Goal: Task Accomplishment & Management: Manage account settings

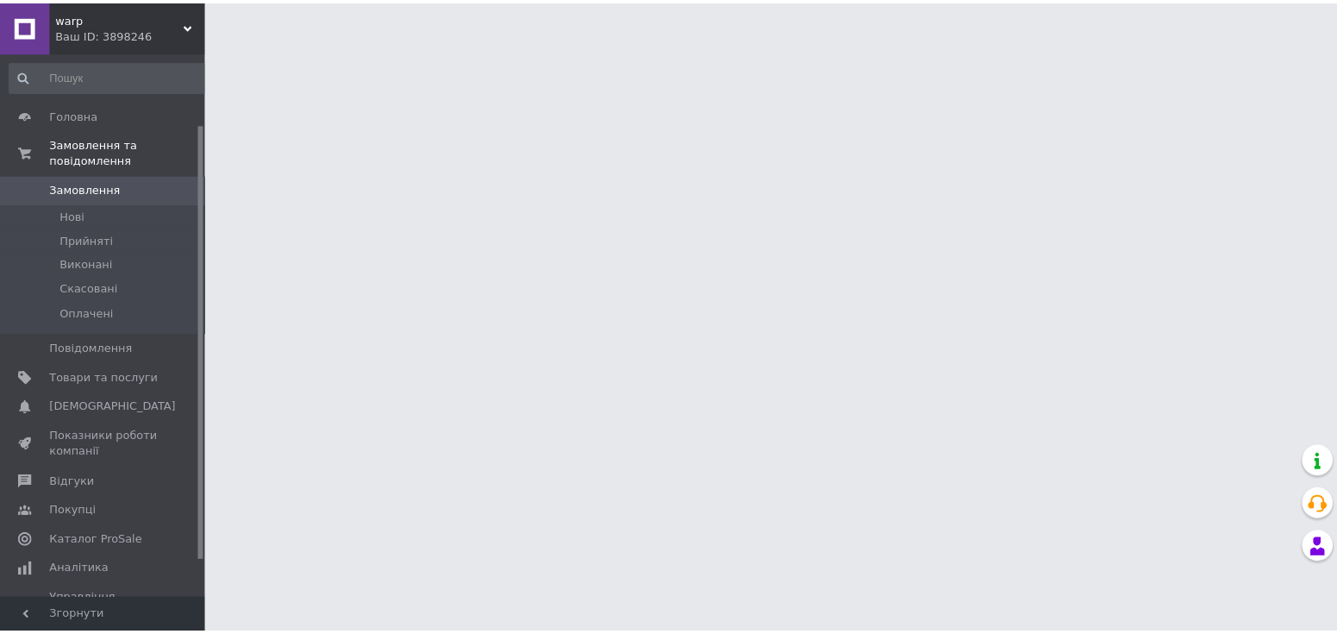
scroll to position [89, 0]
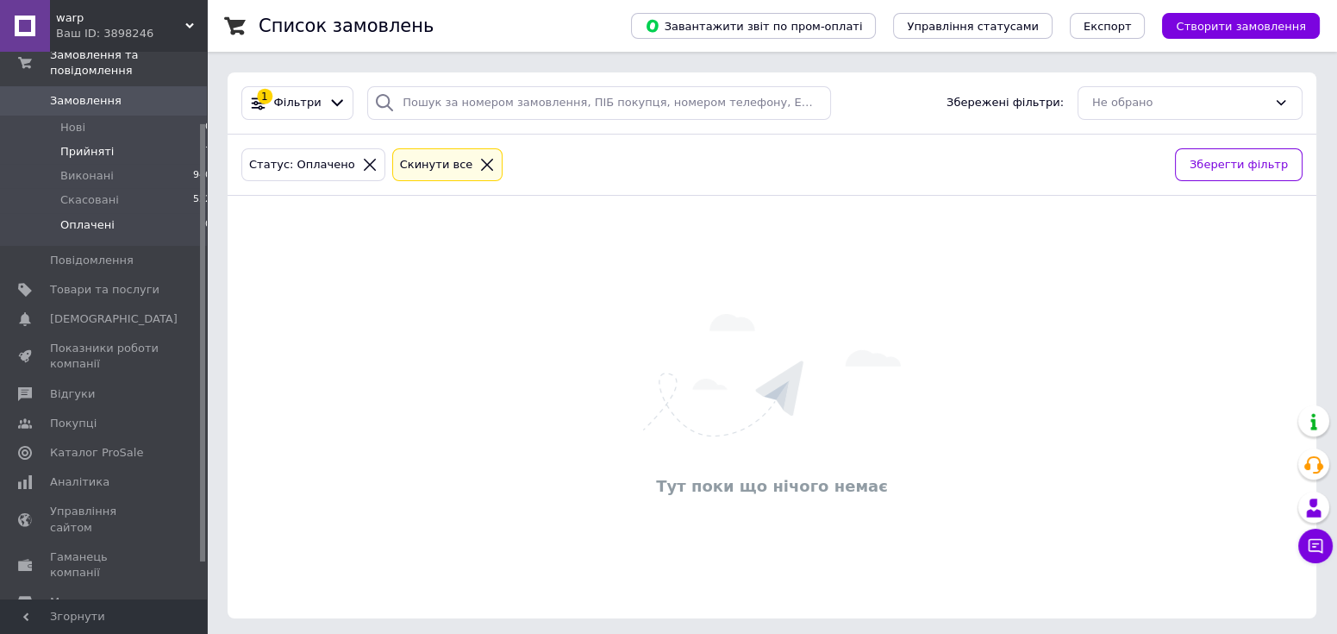
click at [106, 144] on span "Прийняті" at bounding box center [86, 152] width 53 height 16
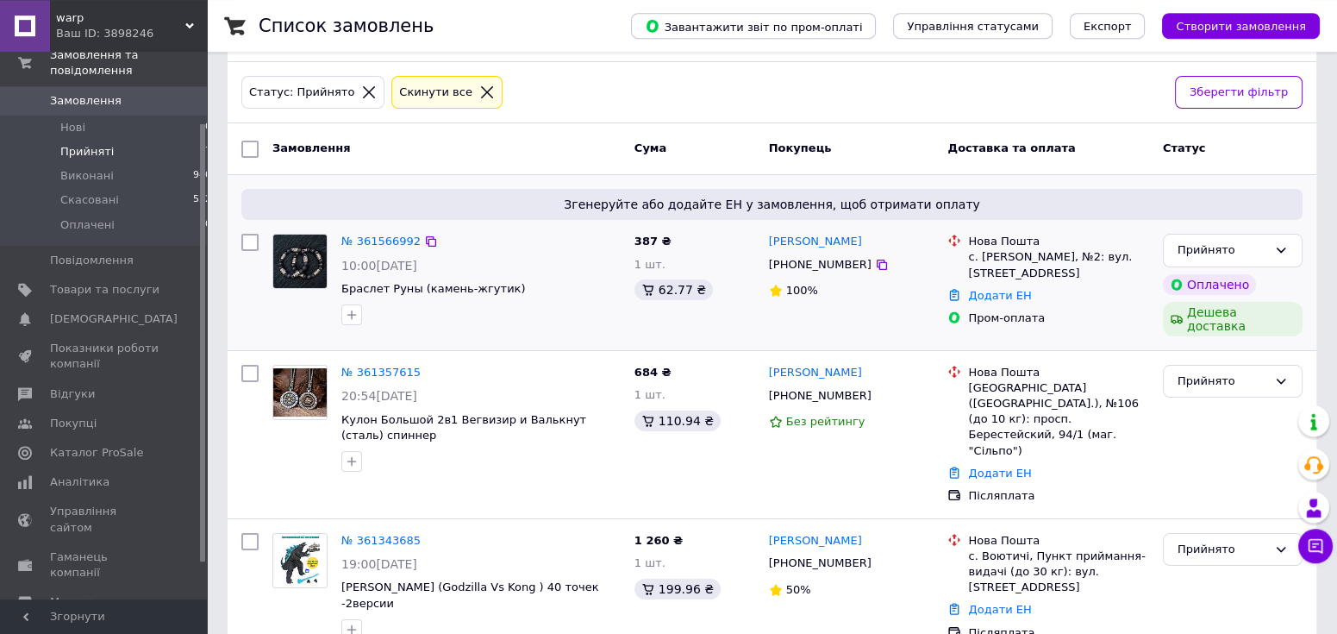
scroll to position [177, 0]
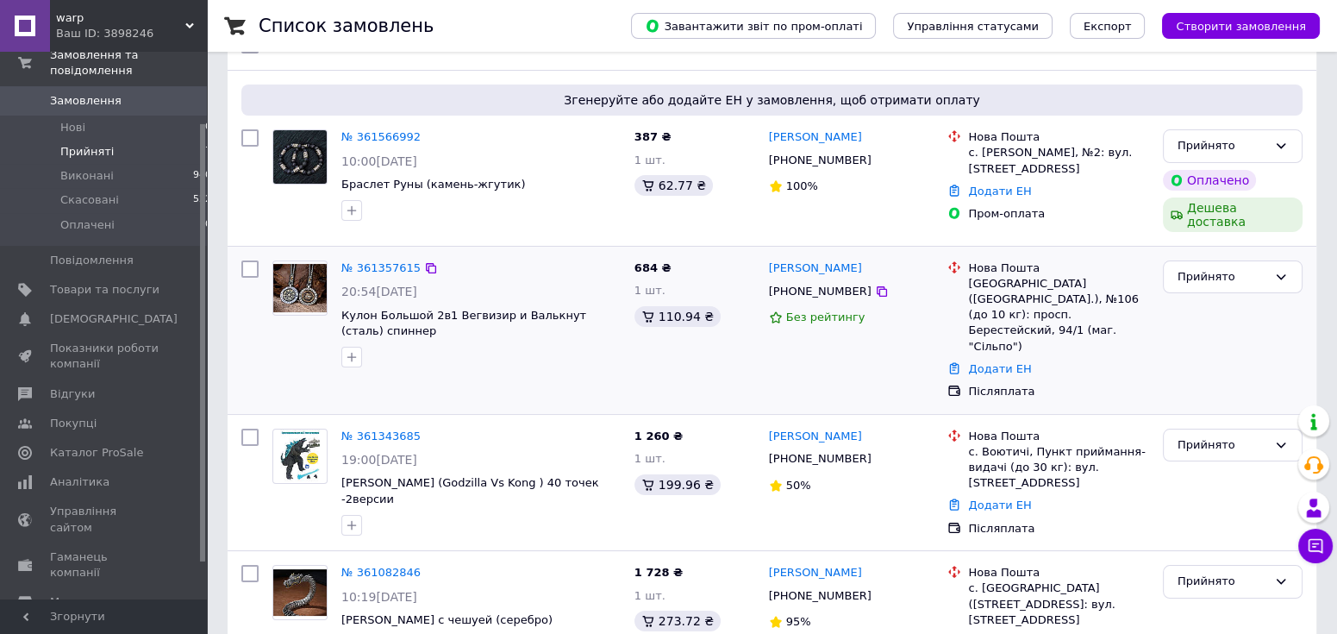
click at [408, 354] on div at bounding box center [481, 357] width 286 height 28
click at [646, 261] on span "684 ₴" at bounding box center [652, 267] width 37 height 13
copy span "684"
click at [409, 631] on div at bounding box center [481, 645] width 286 height 28
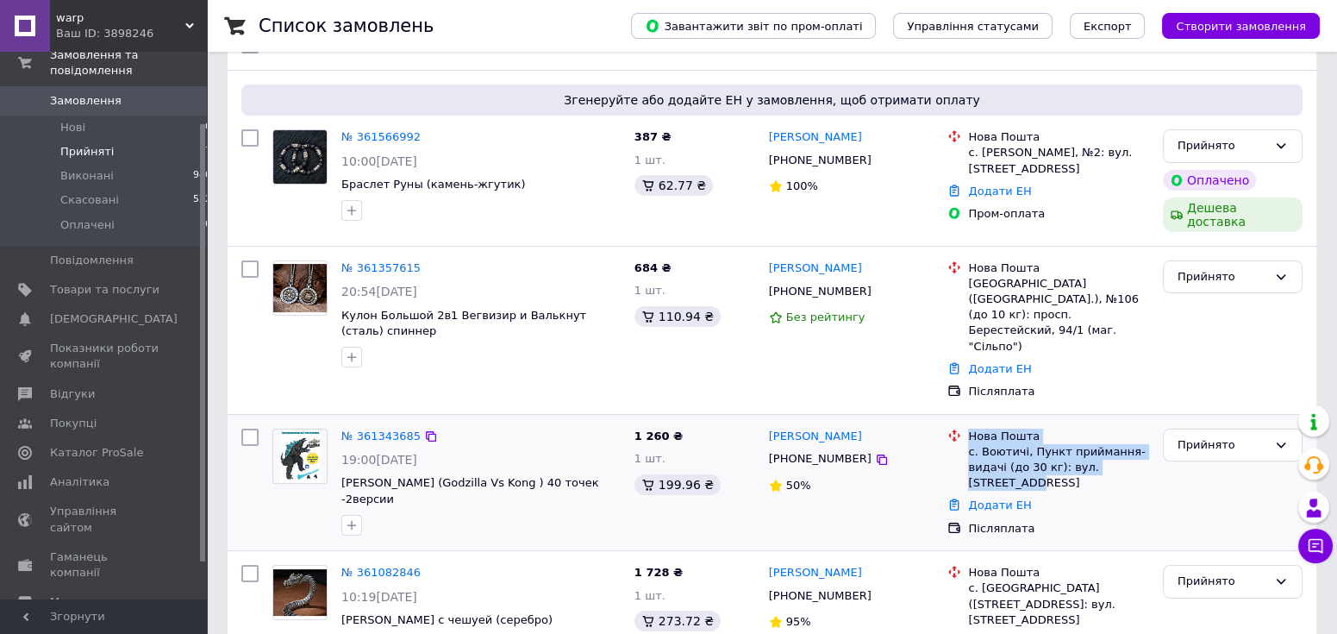
drag, startPoint x: 765, startPoint y: 393, endPoint x: 1155, endPoint y: 424, distance: 391.7
click at [1155, 424] on div "№ 361343685 19:00[DATE] Годзилла Атом (Godzilla Vs Kong ) 40 точек -2версии 1 2…" at bounding box center [771, 483] width 1075 height 122
copy div "Нова Пошта с. Воютичі, Пункт приймання-видачі (до 30 кг): вул. [STREET_ADDRESS]"
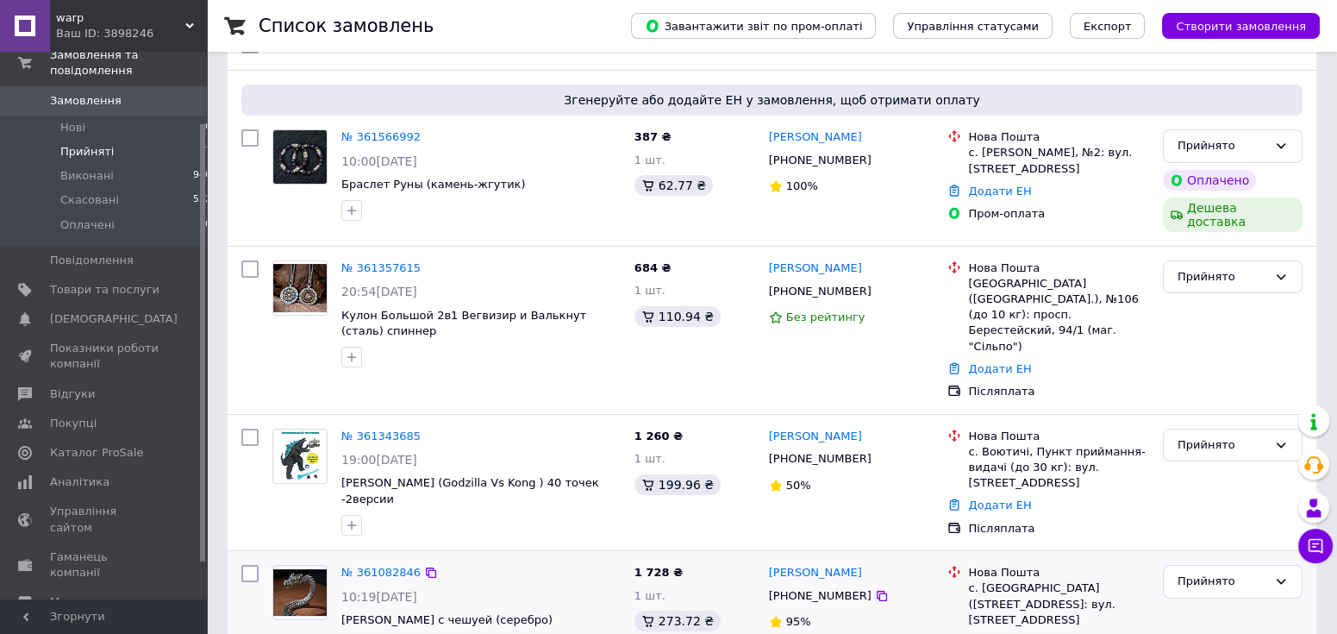
click at [1159, 578] on div "Прийнято" at bounding box center [1232, 619] width 153 height 122
drag, startPoint x: 1060, startPoint y: 427, endPoint x: 1115, endPoint y: 427, distance: 55.2
click at [1144, 444] on div "с. Воютичі, Пункт приймання-видачі (до 30 кг): вул. [STREET_ADDRESS]" at bounding box center [1058, 467] width 180 height 47
copy div "вул. [STREET_ADDRESS]"
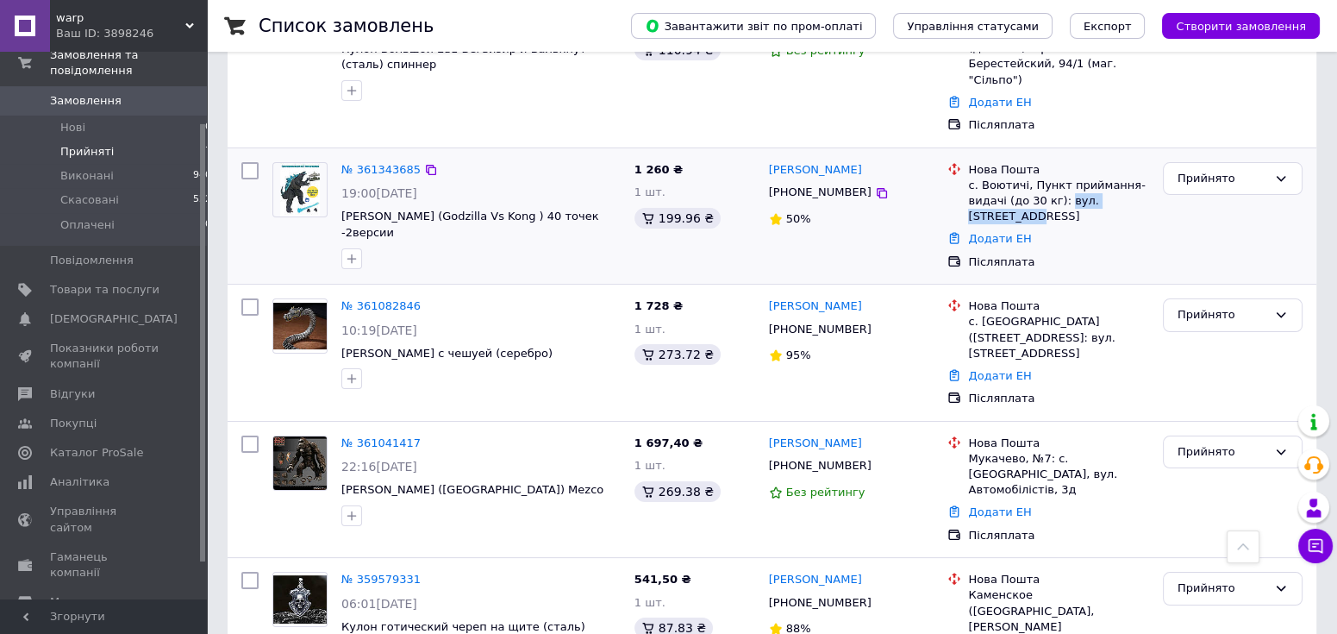
scroll to position [0, 0]
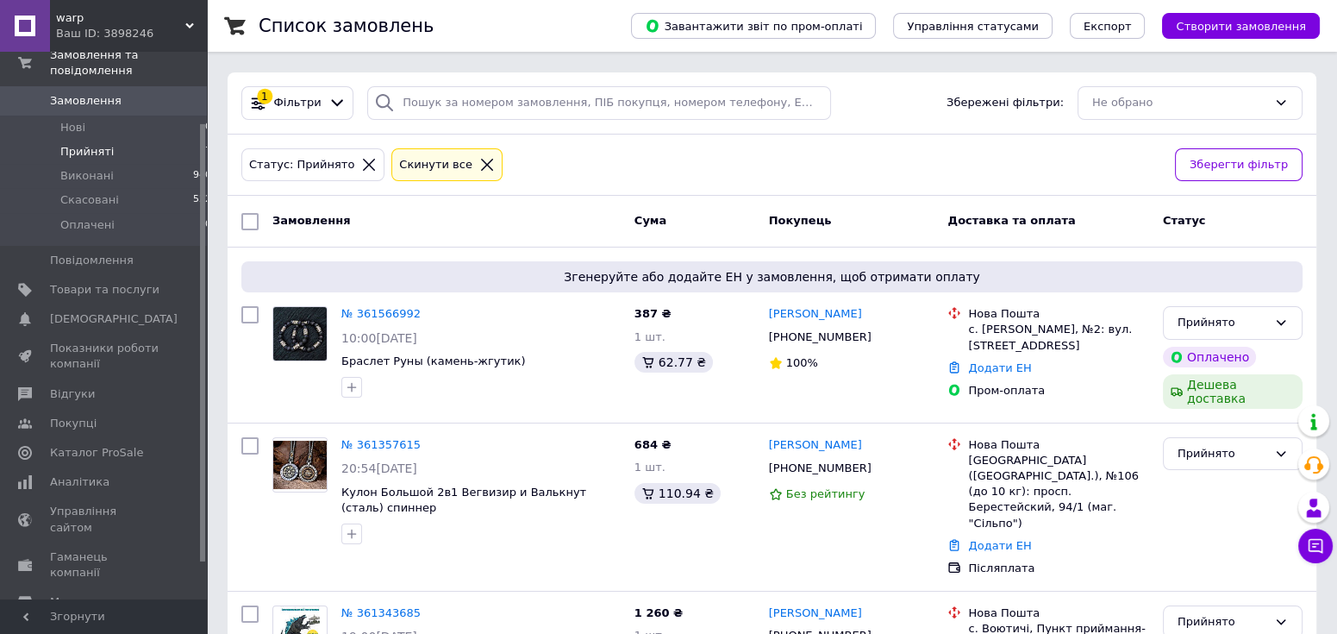
click at [105, 144] on span "Прийняті" at bounding box center [86, 152] width 53 height 16
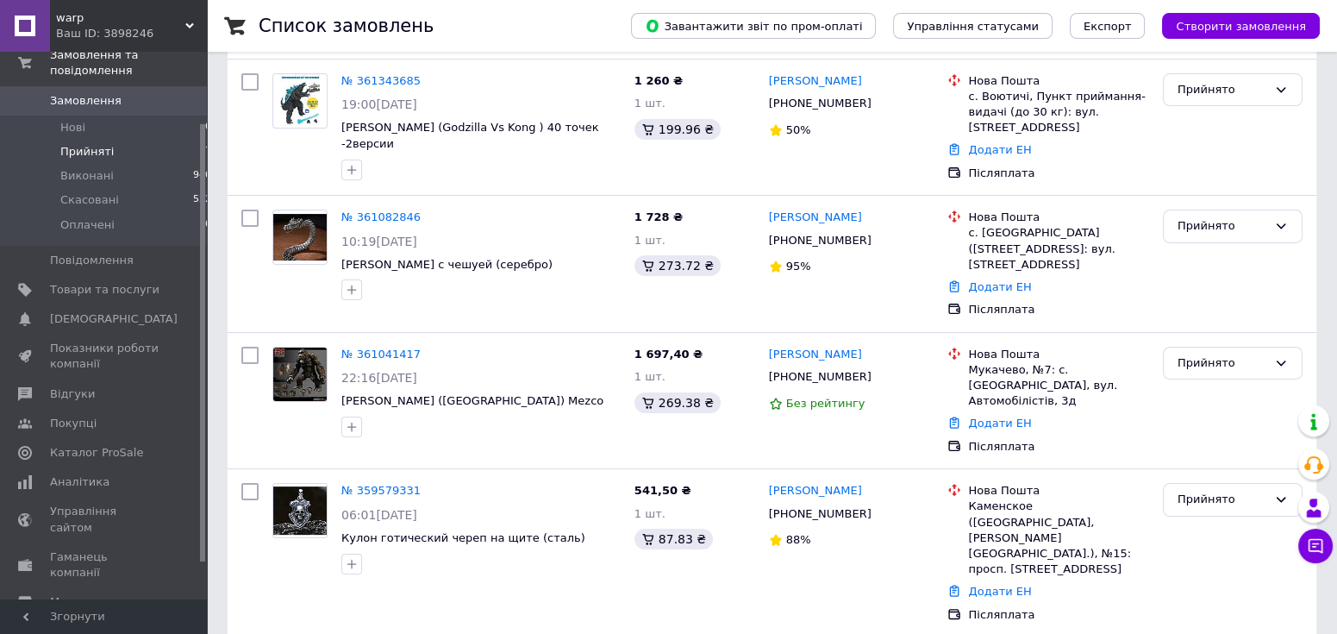
scroll to position [551, 0]
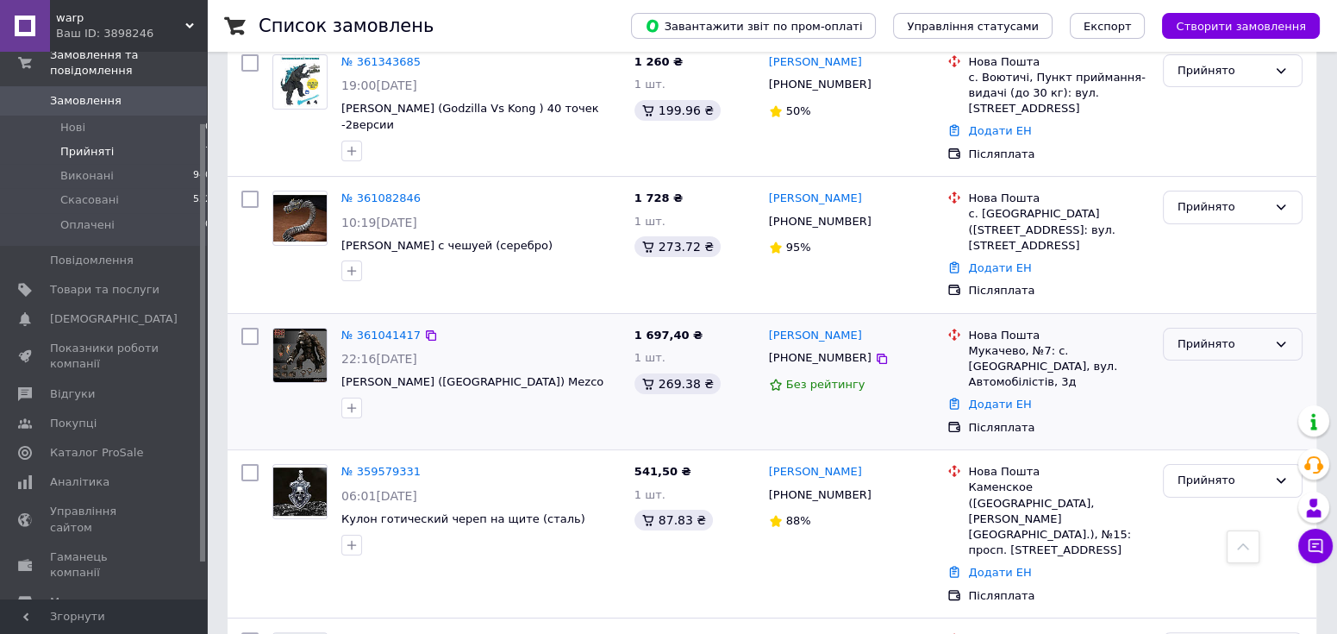
click at [1263, 335] on div "Прийнято" at bounding box center [1222, 344] width 90 height 18
click at [1234, 396] on li "Скасовано" at bounding box center [1233, 412] width 138 height 32
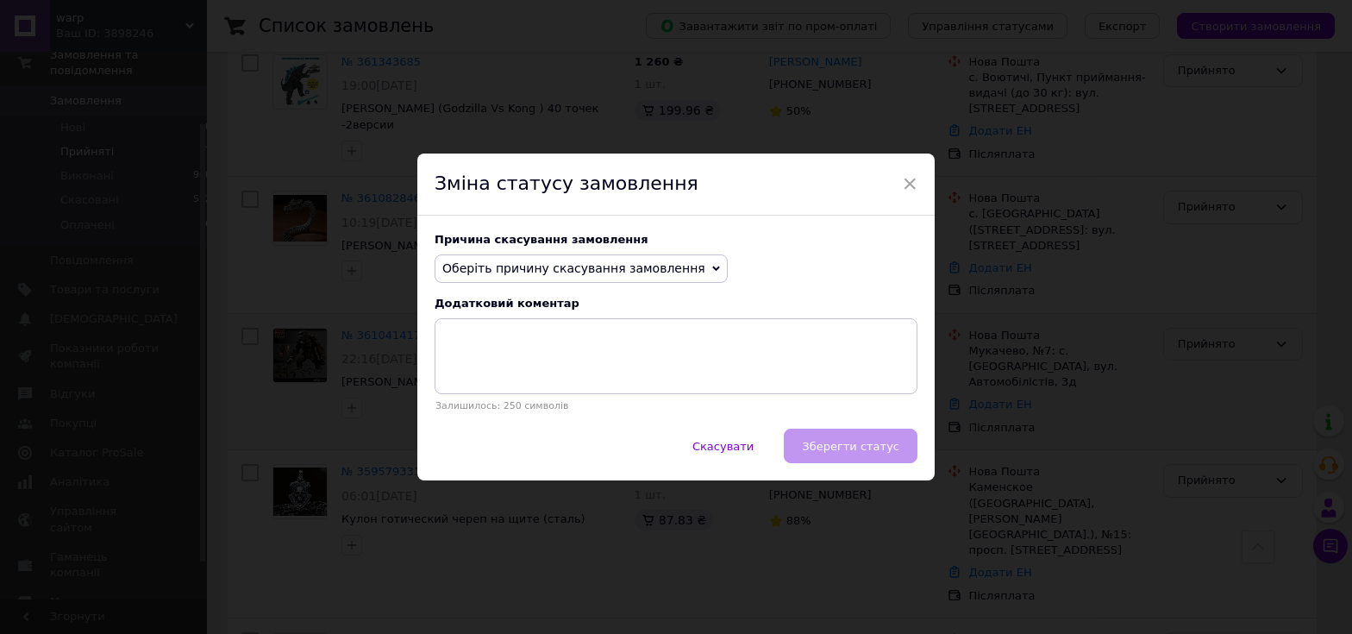
click at [609, 263] on span "Оберіть причину скасування замовлення" at bounding box center [573, 268] width 263 height 14
click at [907, 183] on span "×" at bounding box center [910, 183] width 16 height 29
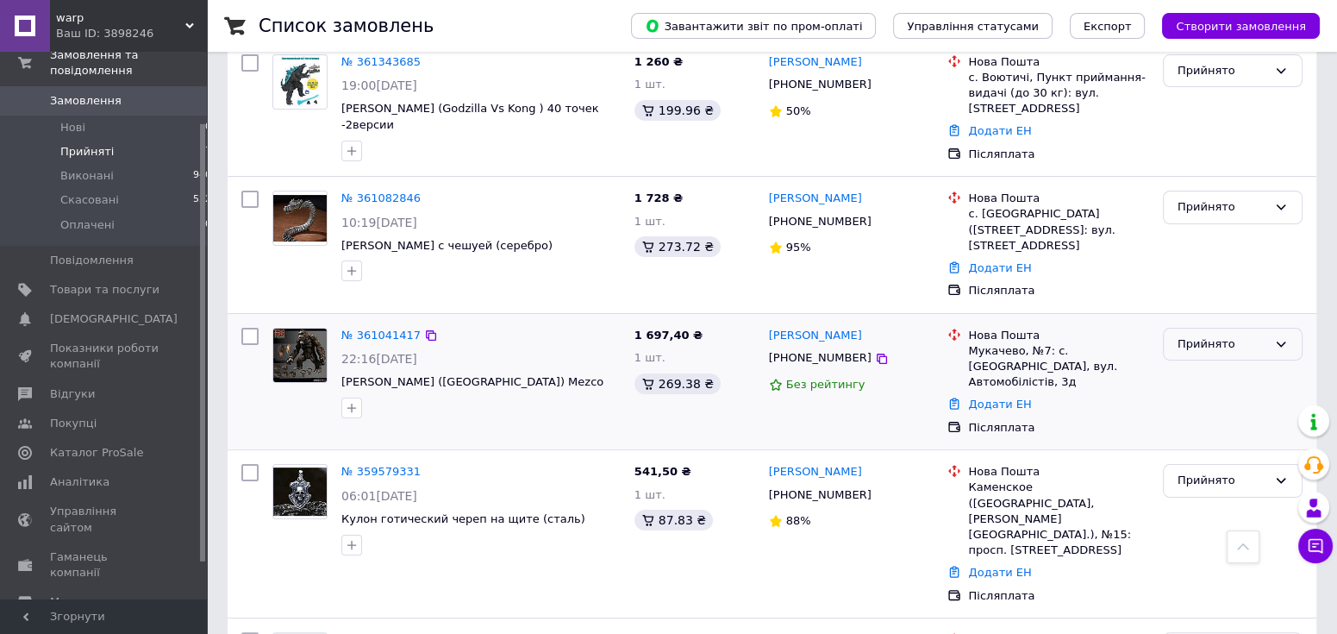
click at [1220, 335] on div "Прийнято" at bounding box center [1222, 344] width 90 height 18
click at [1214, 396] on li "Скасовано" at bounding box center [1233, 412] width 138 height 32
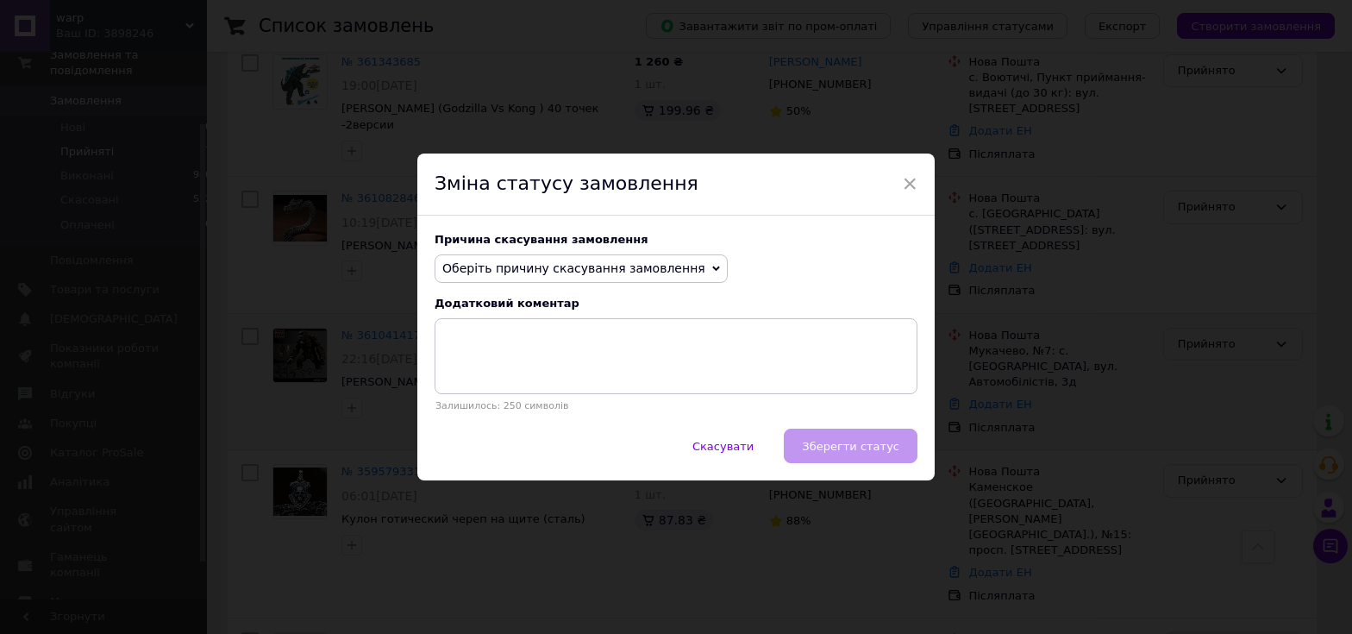
click at [657, 268] on span "Оберіть причину скасування замовлення" at bounding box center [573, 268] width 263 height 14
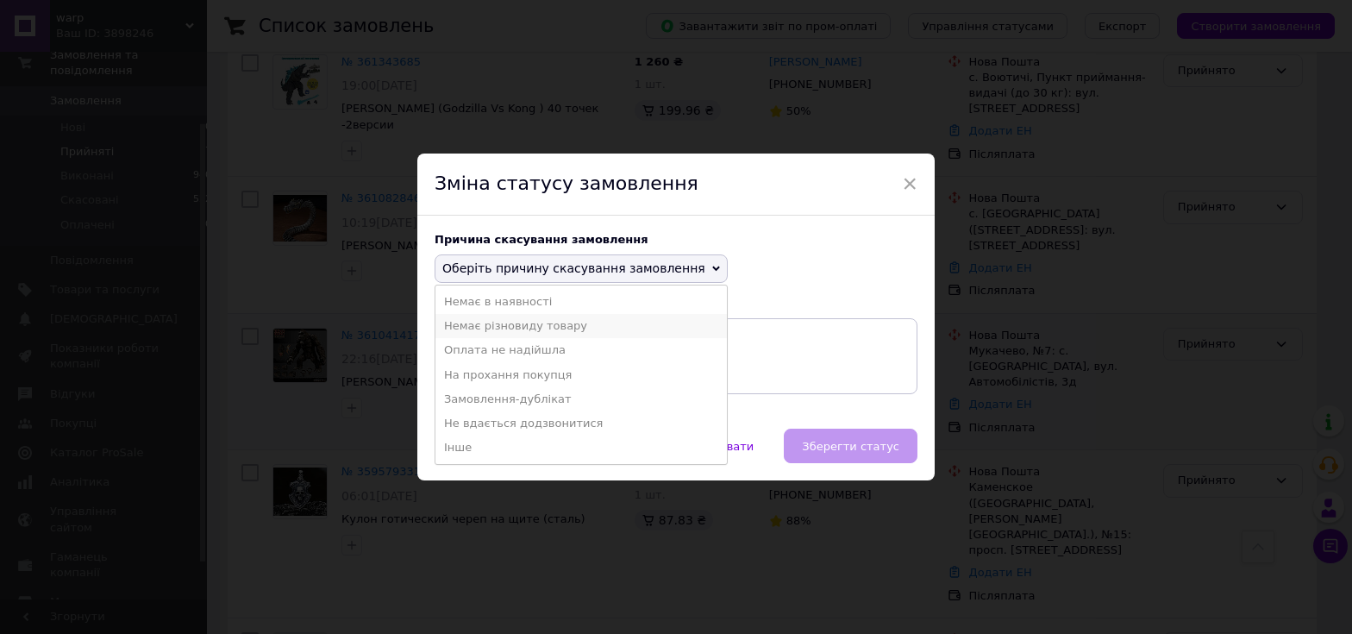
click at [566, 330] on li "Немає різновиду товару" at bounding box center [580, 326] width 291 height 24
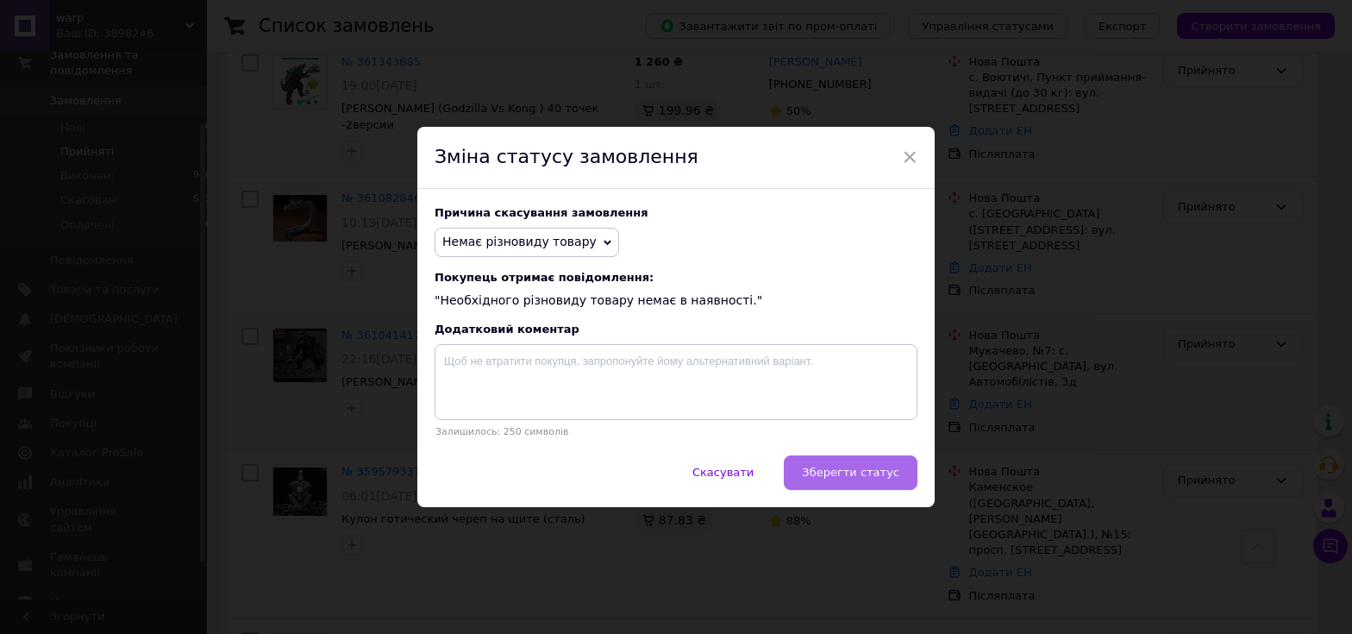
click at [867, 464] on button "Зберегти статус" at bounding box center [851, 472] width 134 height 34
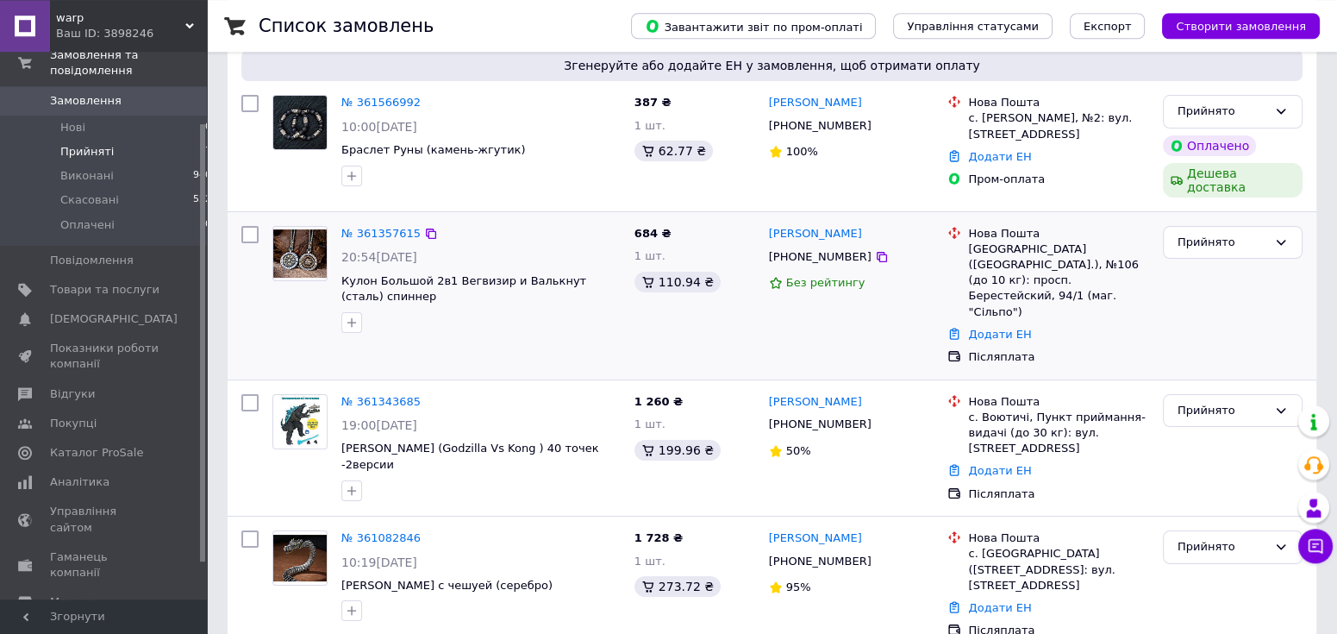
scroll to position [105, 0]
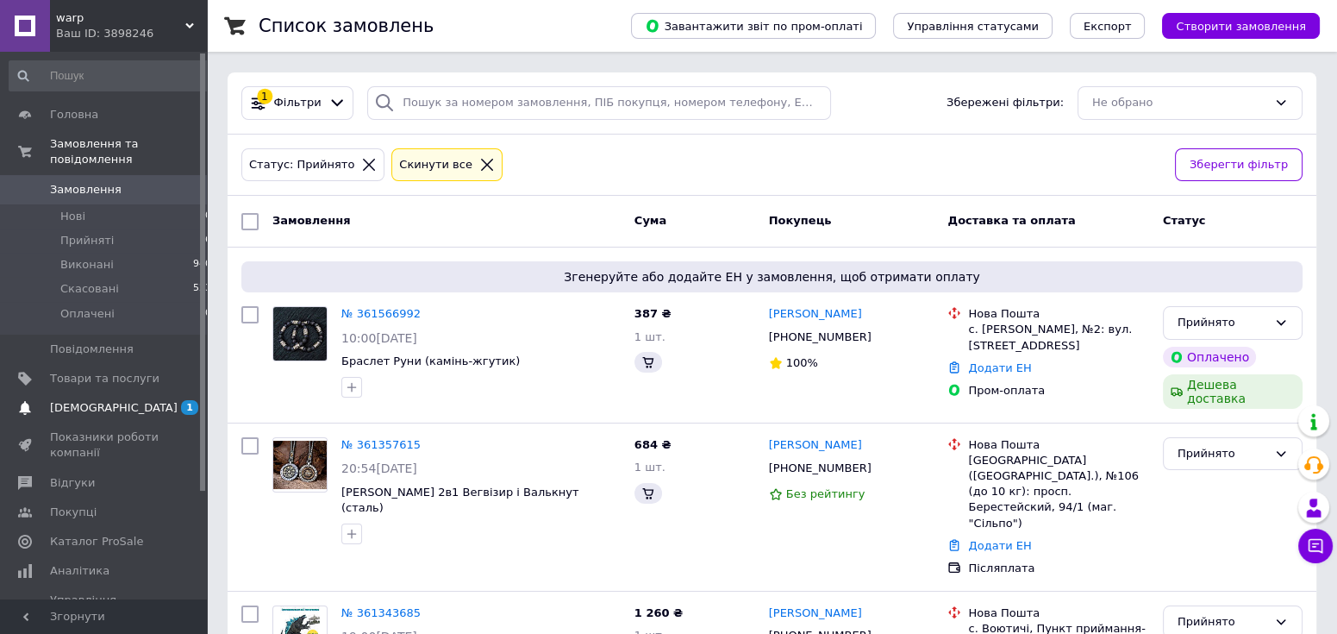
click at [80, 400] on span "[DEMOGRAPHIC_DATA]" at bounding box center [114, 408] width 128 height 16
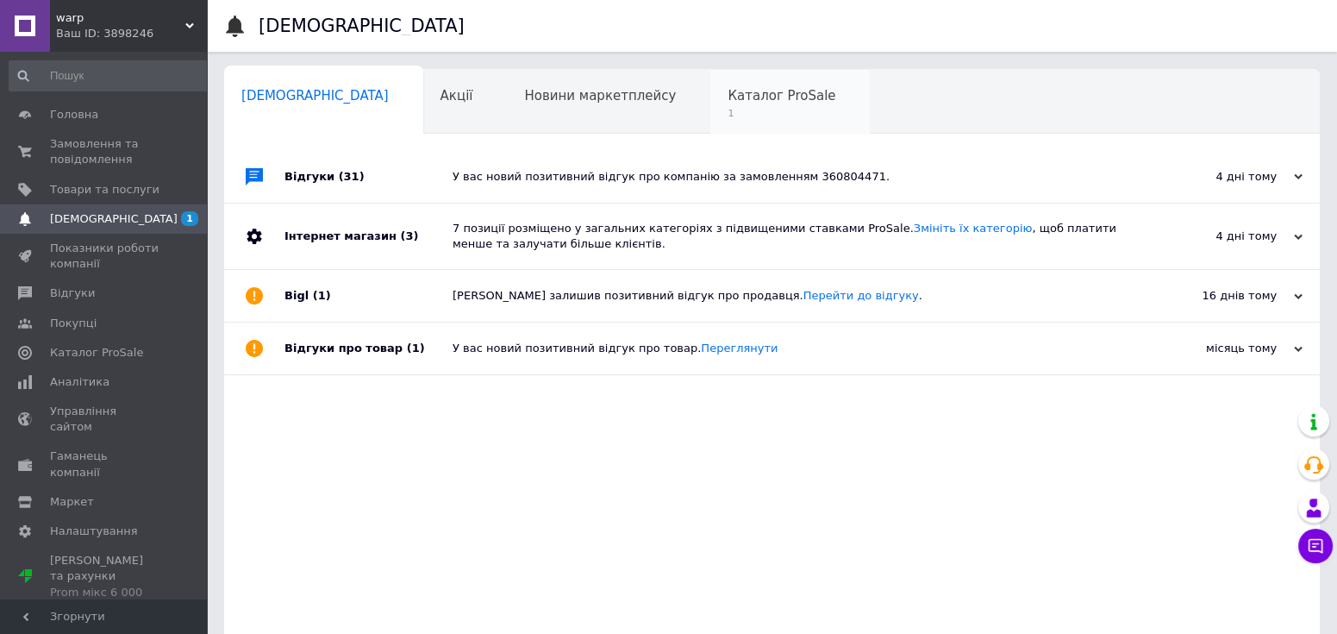
click at [728, 91] on span "Каталог ProSale" at bounding box center [782, 96] width 108 height 16
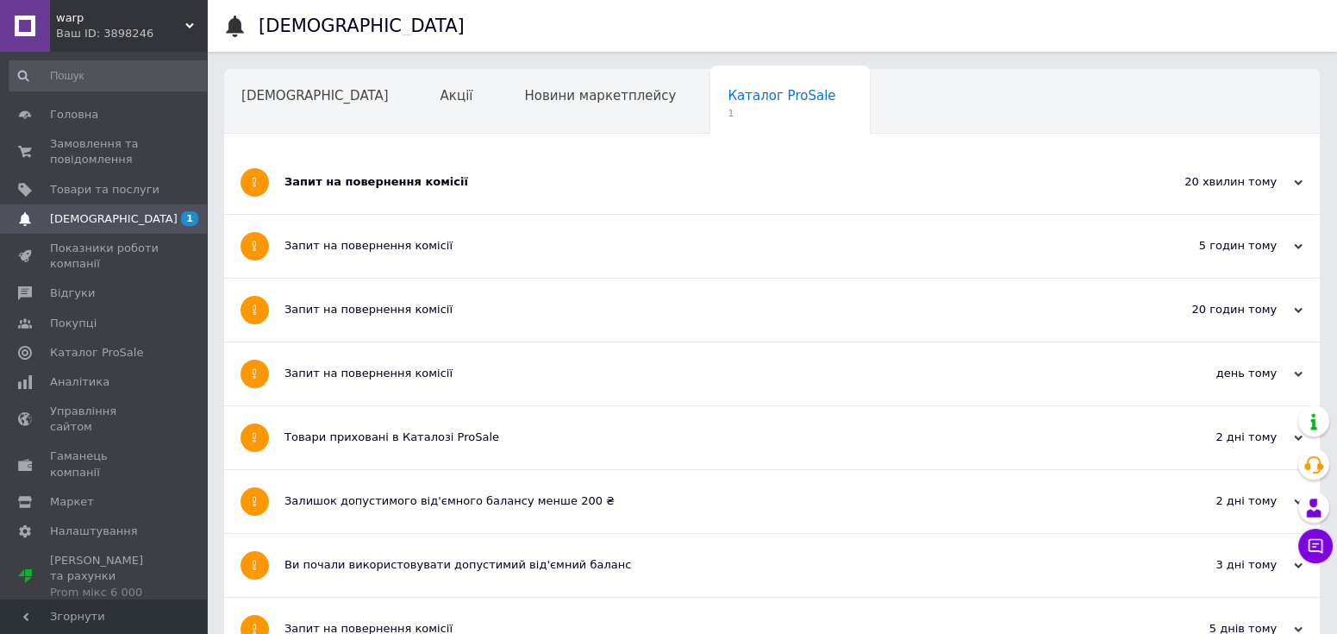
click at [372, 182] on div "Запит на повернення комісії" at bounding box center [707, 182] width 846 height 16
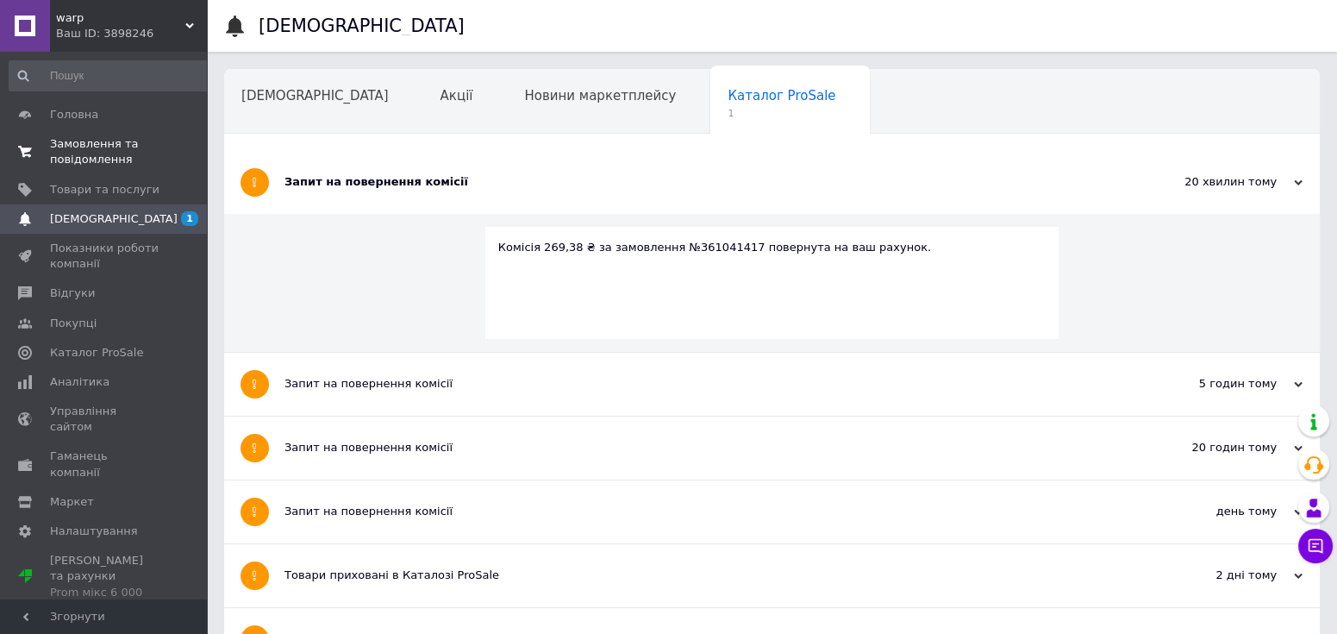
click at [97, 153] on span "Замовлення та повідомлення" at bounding box center [104, 151] width 109 height 31
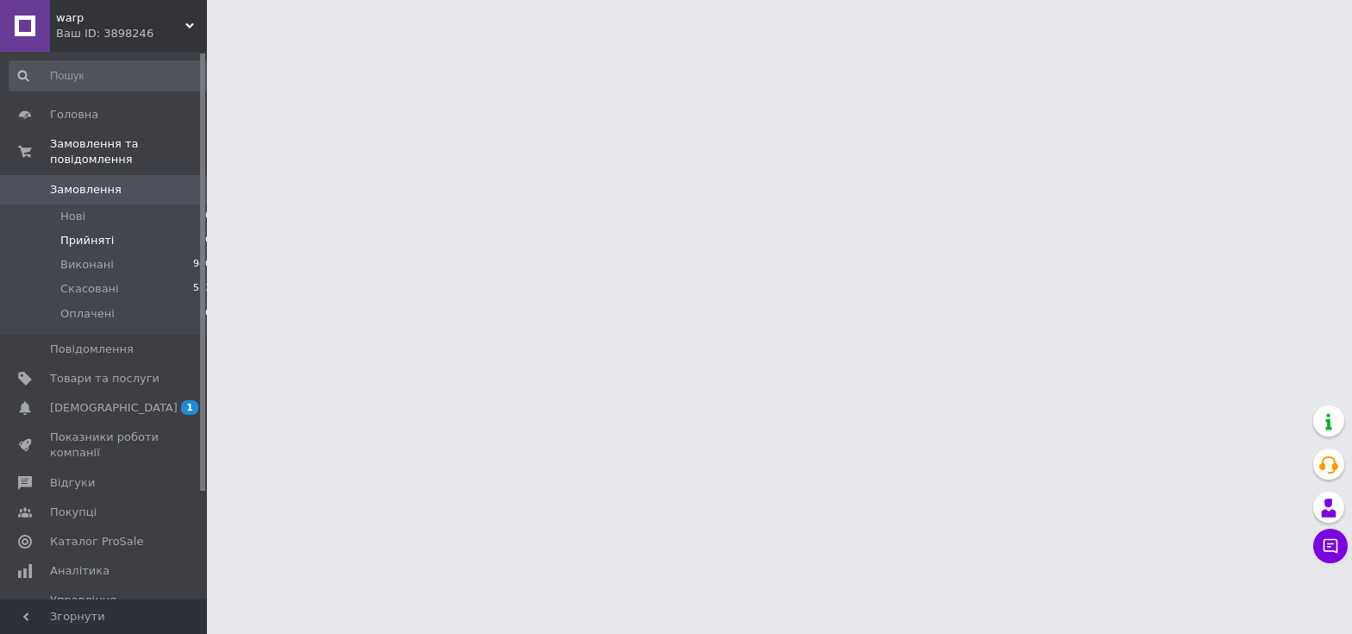
click at [106, 233] on span "Прийняті" at bounding box center [86, 241] width 53 height 16
